Goal: Navigation & Orientation: Find specific page/section

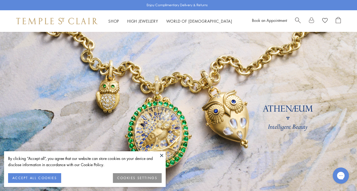
click at [161, 156] on button at bounding box center [162, 155] width 8 height 8
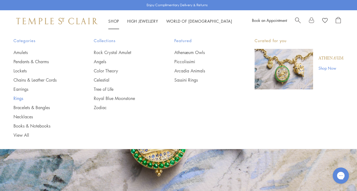
click at [20, 98] on link "Rings" at bounding box center [42, 98] width 59 height 6
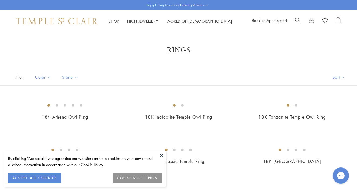
click at [160, 156] on button at bounding box center [162, 155] width 8 height 8
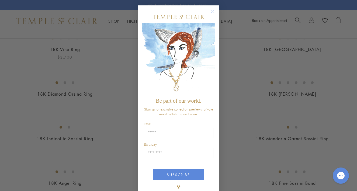
scroll to position [11, 0]
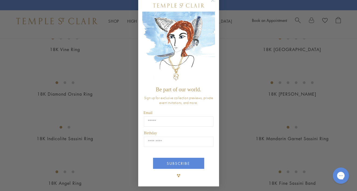
click at [240, 60] on div "Close dialog Be part of our world. Sign up for exclusive collection previews, p…" at bounding box center [178, 95] width 357 height 191
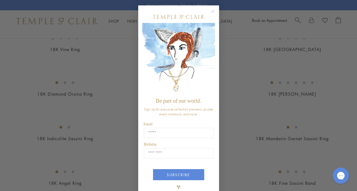
scroll to position [0, 0]
click at [212, 12] on circle "Close dialog" at bounding box center [212, 11] width 6 height 6
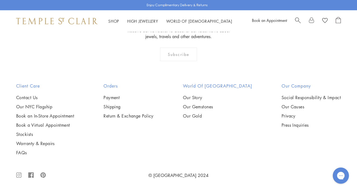
scroll to position [2254, 0]
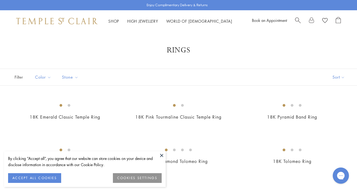
click at [160, 157] on button at bounding box center [162, 155] width 8 height 8
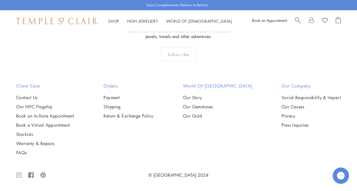
scroll to position [303, 0]
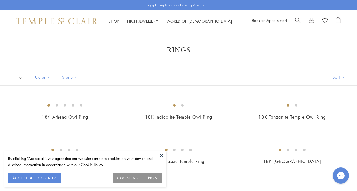
click at [161, 155] on button at bounding box center [162, 155] width 8 height 8
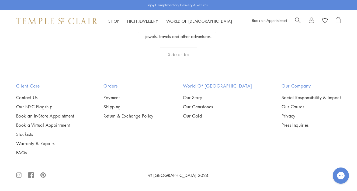
scroll to position [2211, 0]
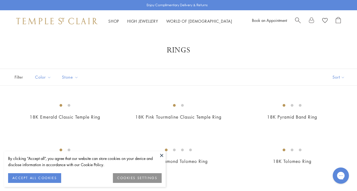
click at [161, 156] on button at bounding box center [162, 155] width 8 height 8
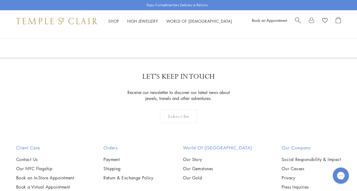
scroll to position [183, 0]
